Goal: Entertainment & Leisure: Browse casually

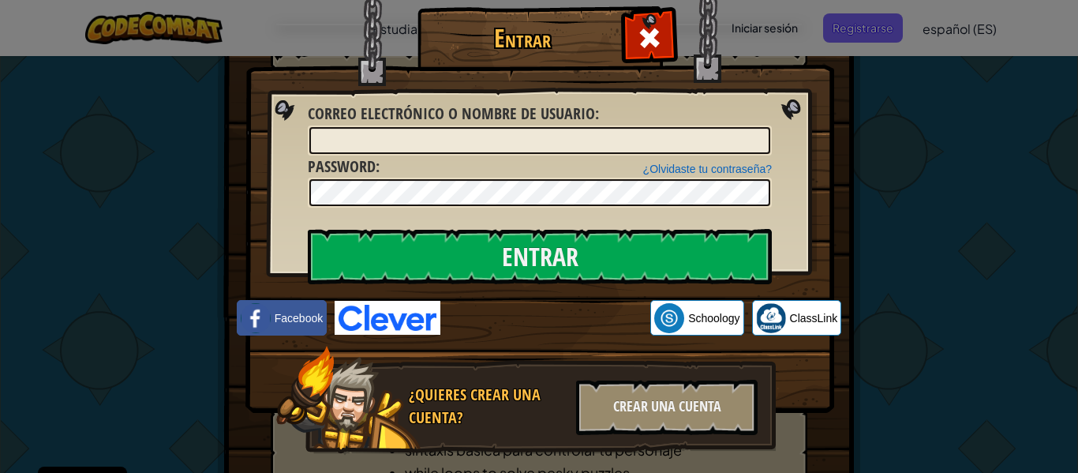
scroll to position [2, 0]
click at [639, 32] on span at bounding box center [649, 37] width 25 height 25
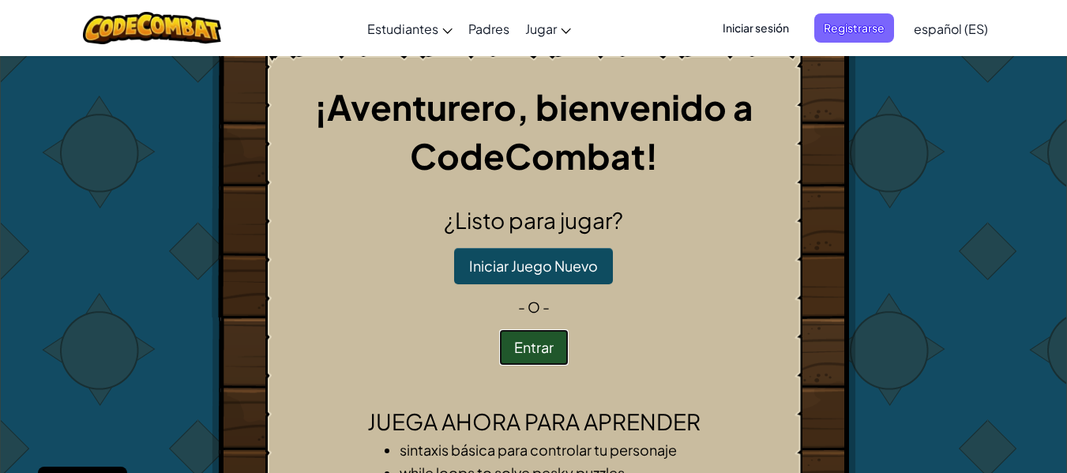
click at [537, 363] on button "Entrar" at bounding box center [533, 347] width 69 height 36
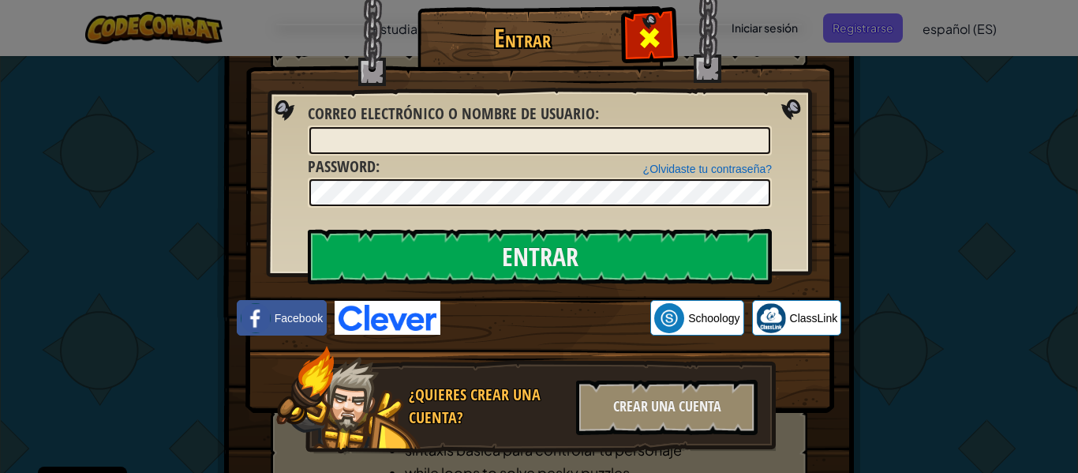
click at [626, 54] on div at bounding box center [649, 36] width 50 height 50
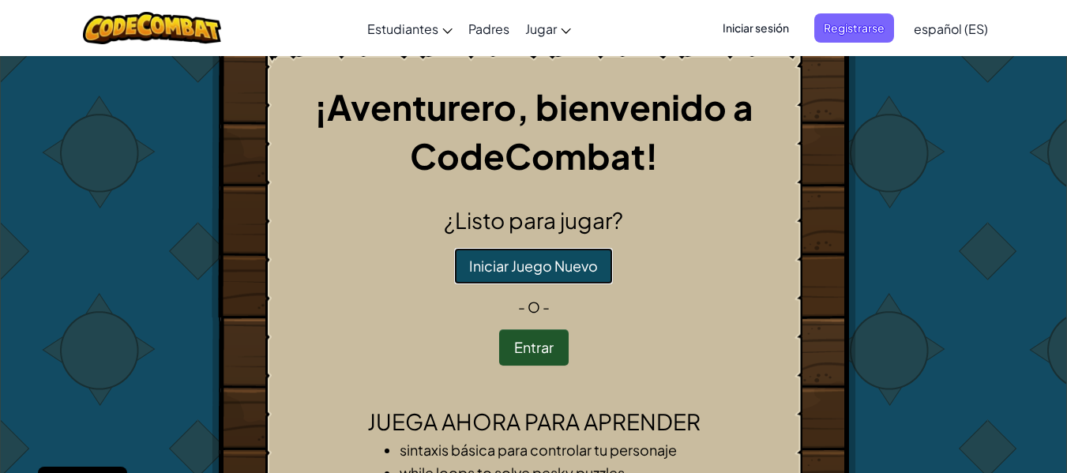
click at [542, 270] on button "Iniciar Juego Nuevo" at bounding box center [533, 266] width 159 height 36
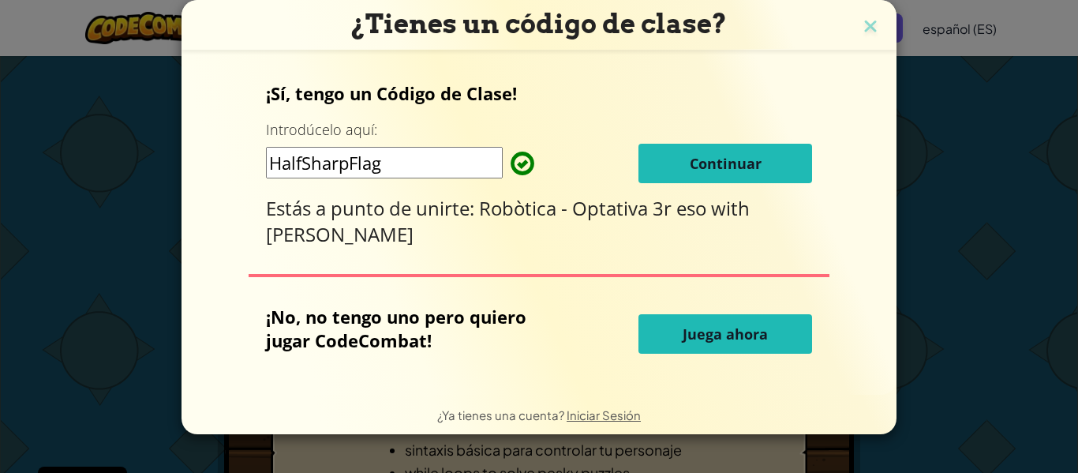
click at [791, 320] on button "Juega ahora" at bounding box center [726, 333] width 174 height 39
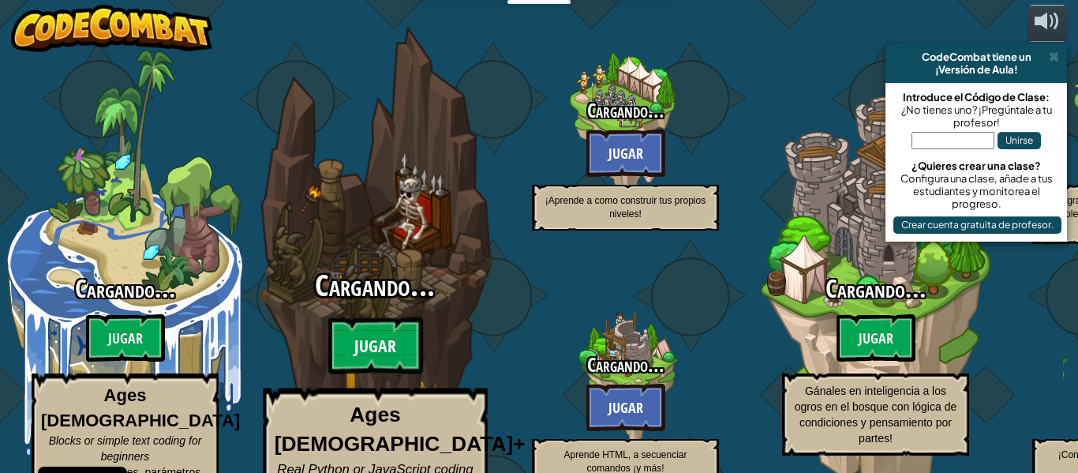
click at [397, 317] on btn "Jugar" at bounding box center [375, 345] width 95 height 57
select select "es-ES"
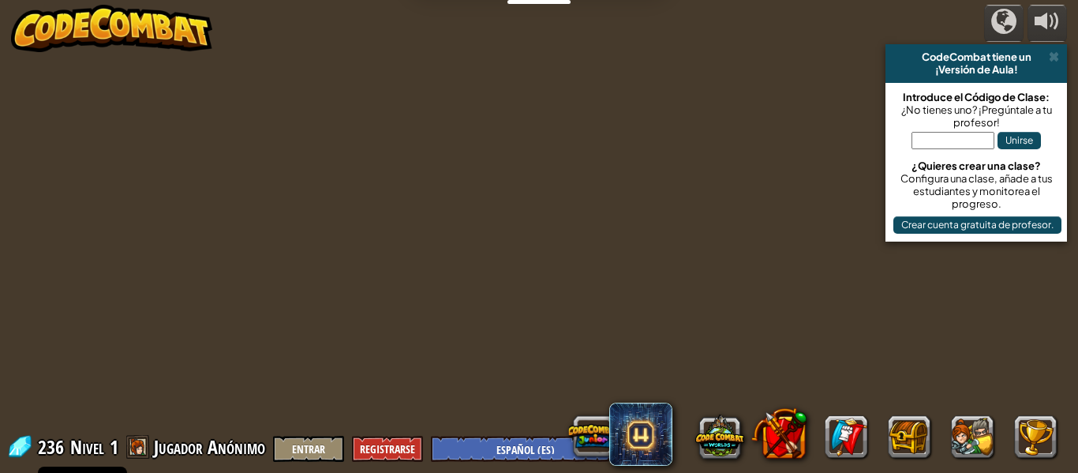
select select "es-ES"
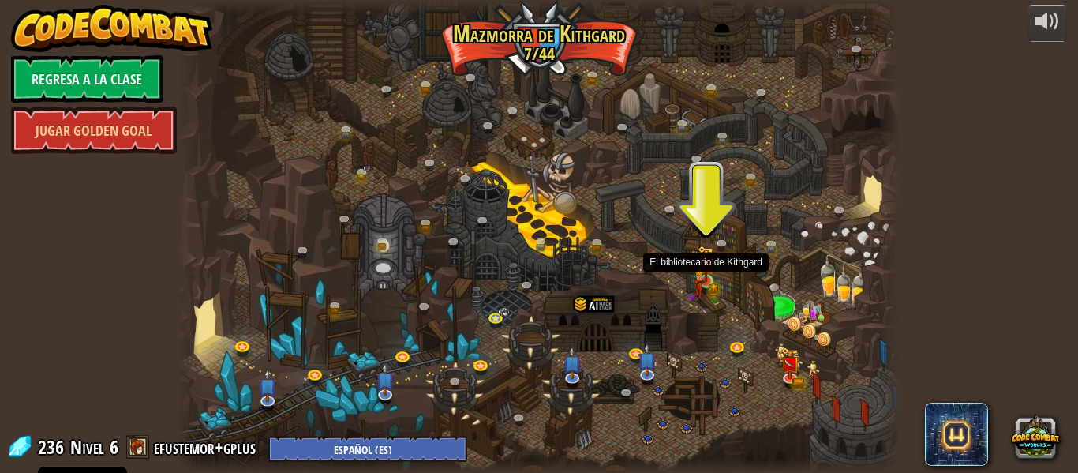
click at [707, 274] on img at bounding box center [706, 264] width 17 height 36
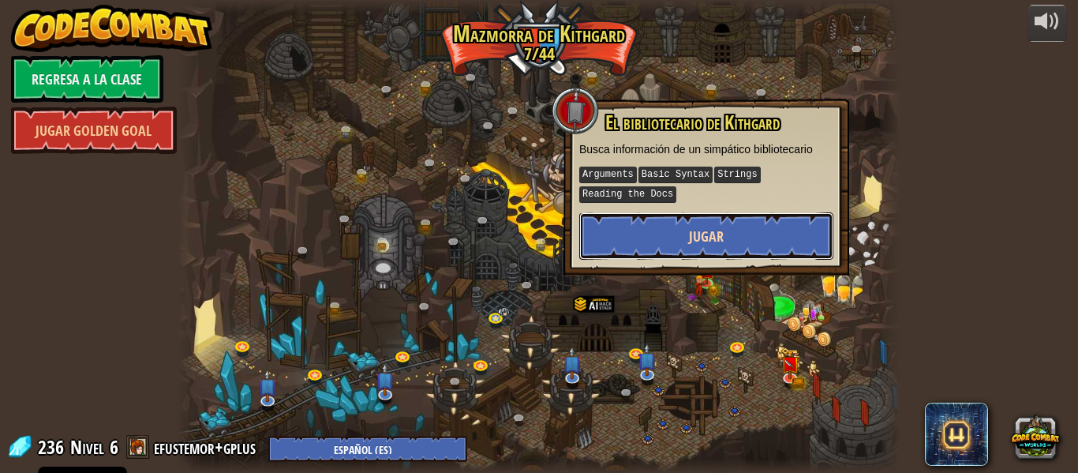
click at [746, 229] on button "Jugar" at bounding box center [706, 235] width 254 height 47
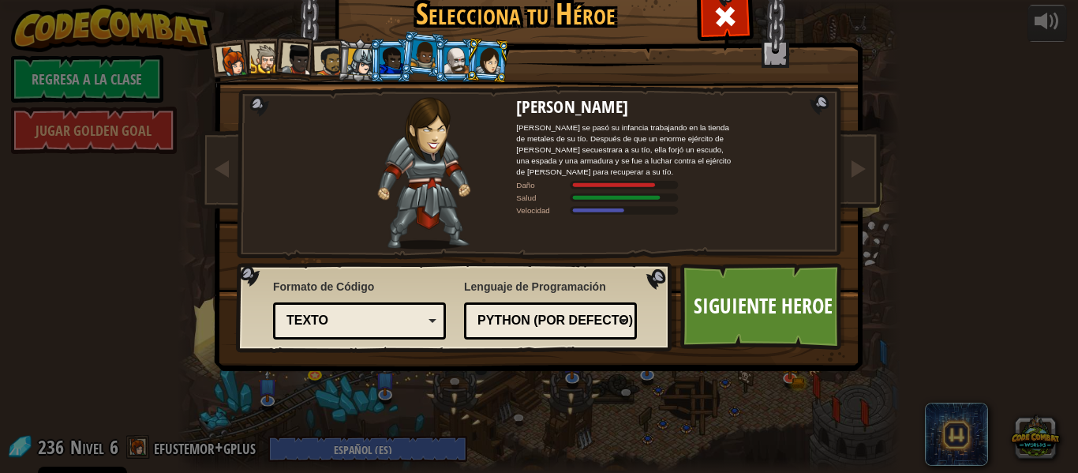
click at [937, 83] on div "Selecciona tu Héroe 236 Capitana [PERSON_NAME] es una líder práctica que no tie…" at bounding box center [539, 236] width 1078 height 473
